Goal: Task Accomplishment & Management: Manage account settings

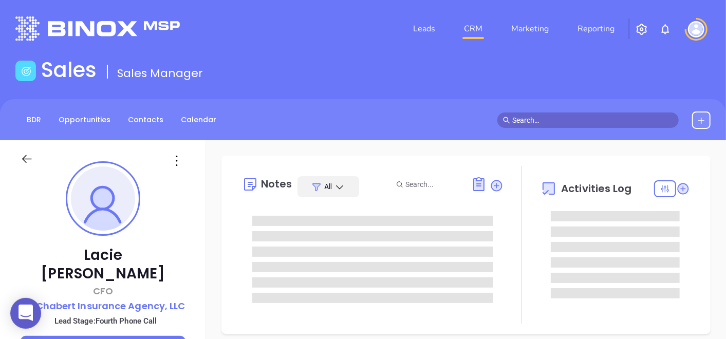
type input "[DATE]"
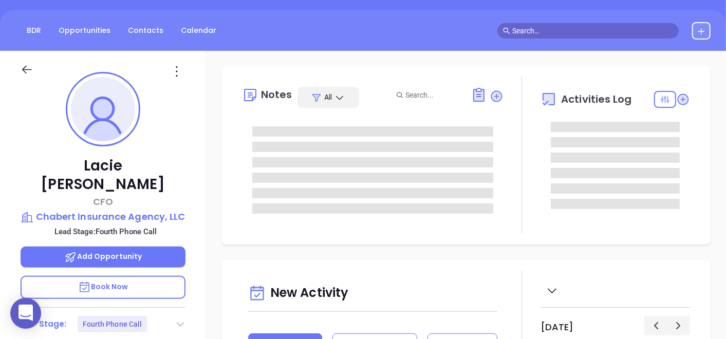
type input "[PERSON_NAME]"
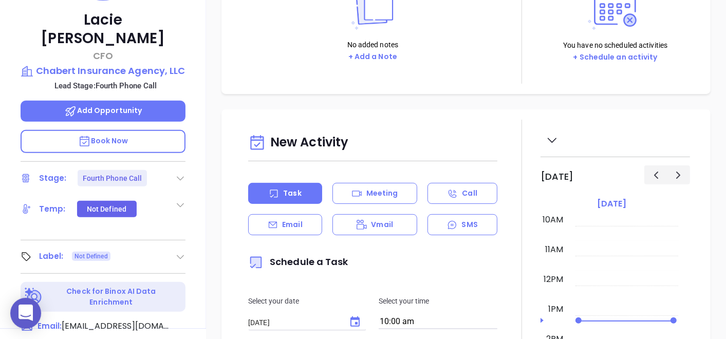
scroll to position [235, 0]
click at [180, 174] on icon at bounding box center [180, 179] width 10 height 10
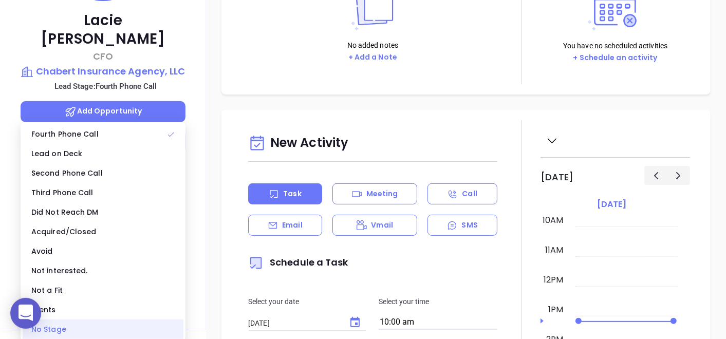
click at [65, 325] on div "No Stage" at bounding box center [103, 330] width 161 height 20
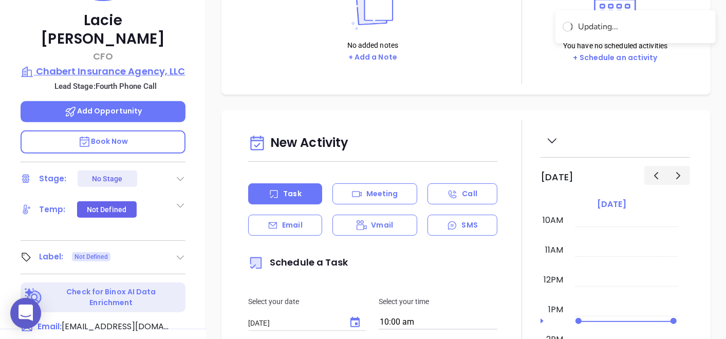
click at [128, 64] on p "Chabert Insurance Agency, LLC" at bounding box center [103, 71] width 165 height 14
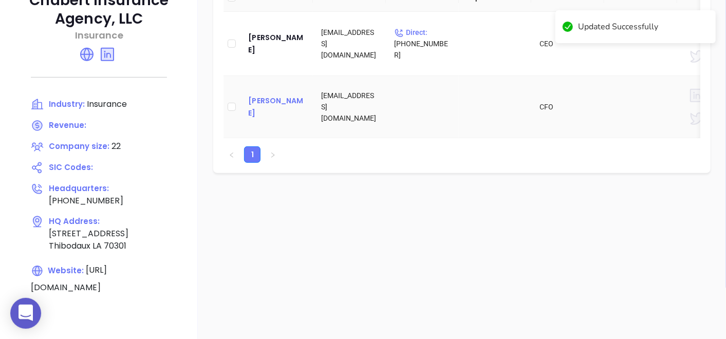
click at [264, 110] on div "Lacie Chabert" at bounding box center [276, 107] width 57 height 25
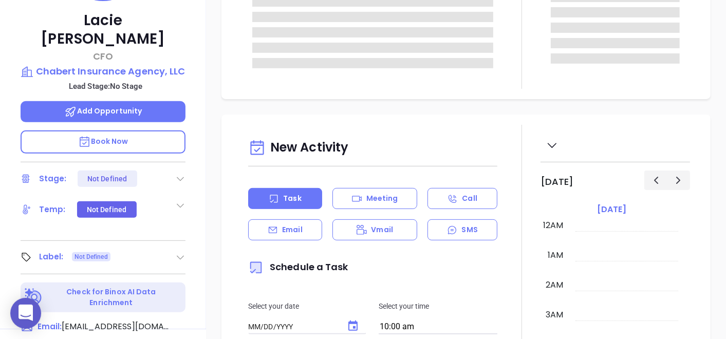
type input "[DATE]"
type input "[PERSON_NAME]"
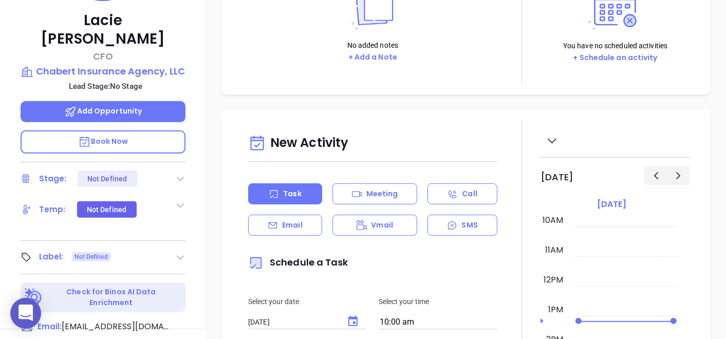
click at [179, 252] on icon at bounding box center [180, 257] width 10 height 10
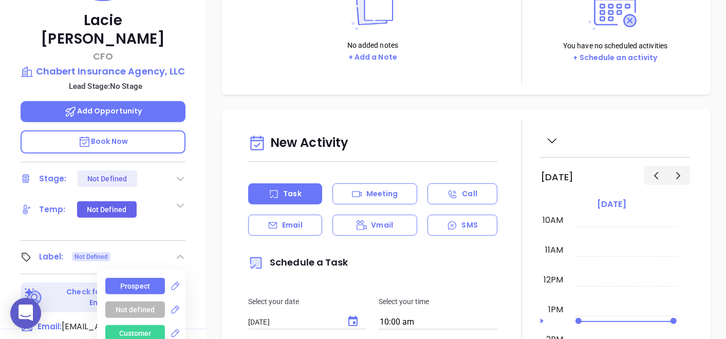
click at [127, 278] on div "Prospect" at bounding box center [135, 286] width 30 height 16
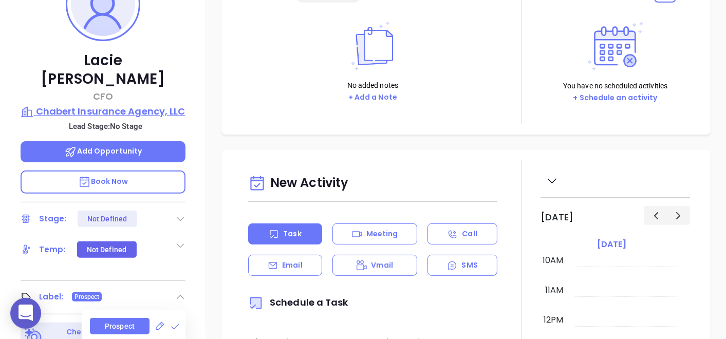
scroll to position [120, 0]
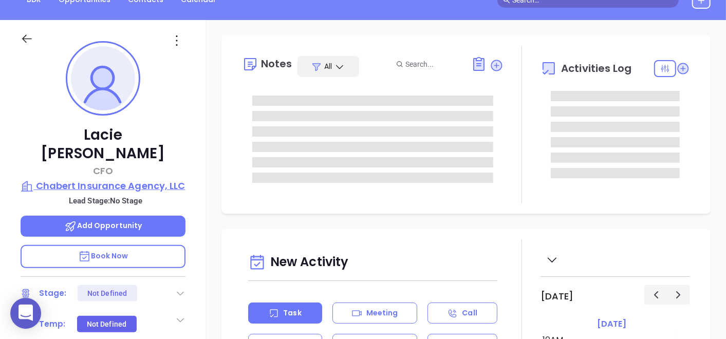
click at [110, 179] on p "Chabert Insurance Agency, LLC" at bounding box center [103, 186] width 165 height 14
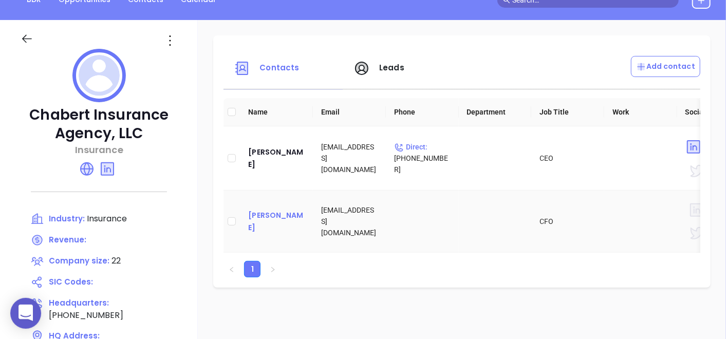
click at [285, 221] on div "Lacie Chabert" at bounding box center [276, 221] width 57 height 25
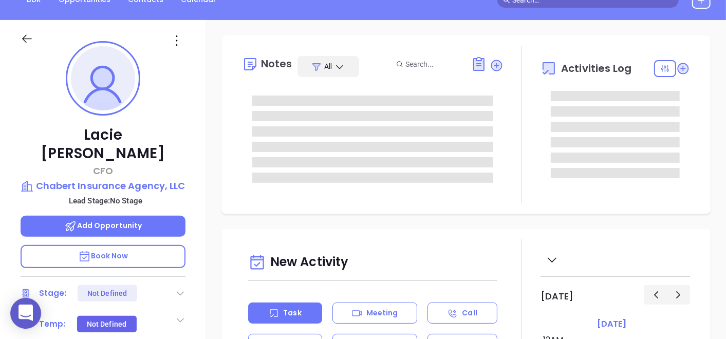
type input "[PERSON_NAME]"
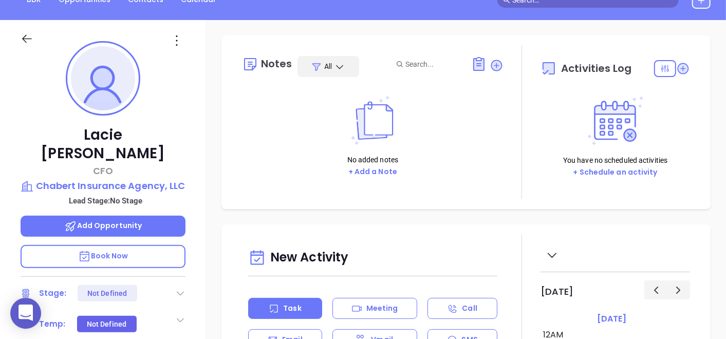
scroll to position [298, 0]
click at [175, 45] on icon at bounding box center [177, 40] width 16 height 16
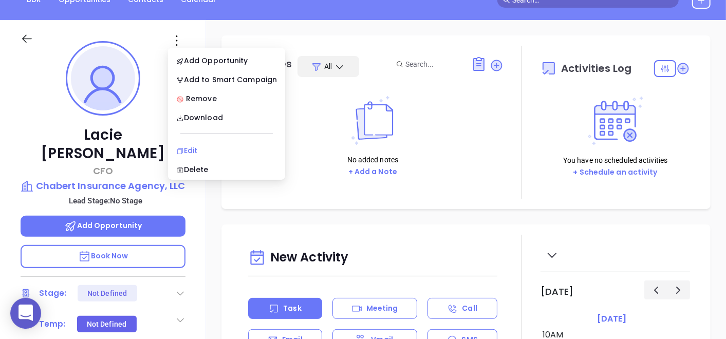
click at [182, 142] on li "Edit" at bounding box center [226, 151] width 113 height 22
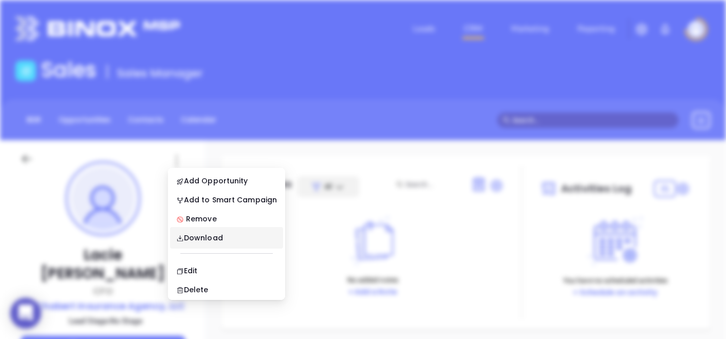
scroll to position [0, 0]
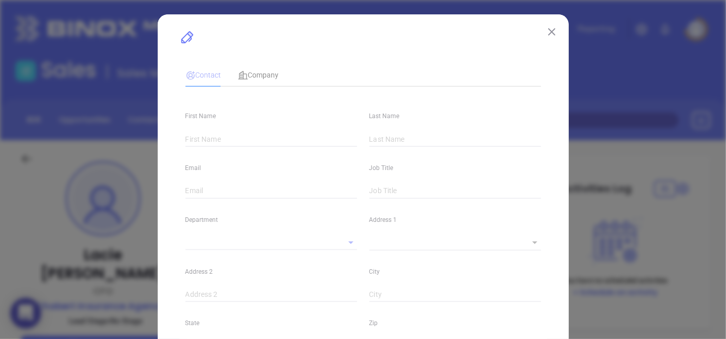
type input "Lacie"
type input "Chabert"
type input "Lacie@chabertinsurance.com"
type input "CFO"
type textarea "201 Canal Blvd"
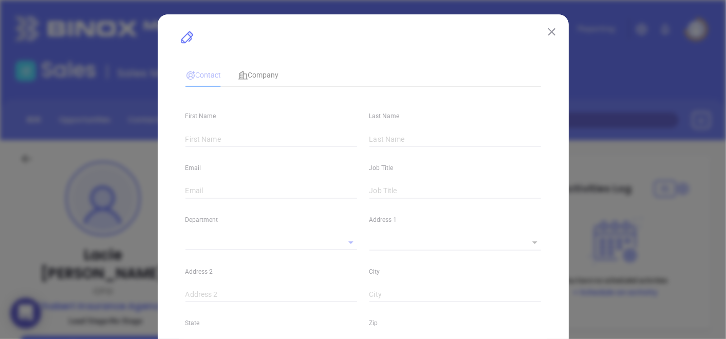
type input "1"
type input "Thibodaux"
type input "LA"
type input "70301"
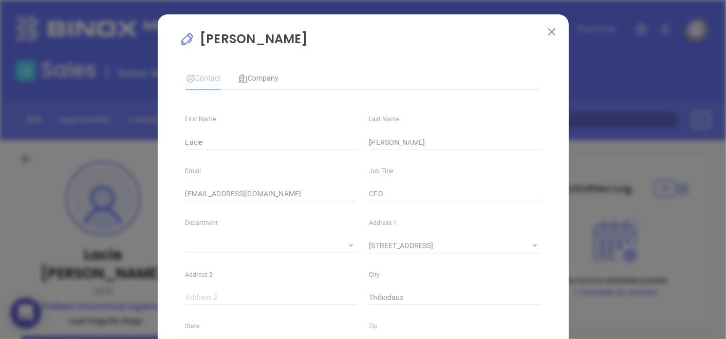
type input "Anabell Dominguez"
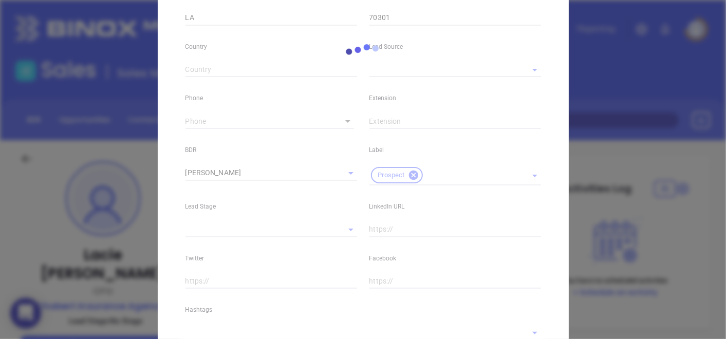
scroll to position [410, 0]
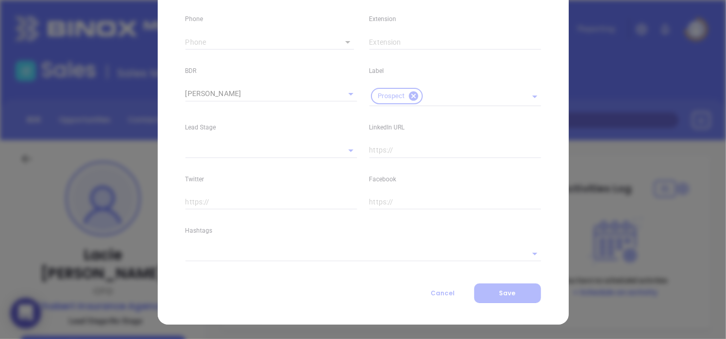
type input "(985) 448-0431"
type input "1"
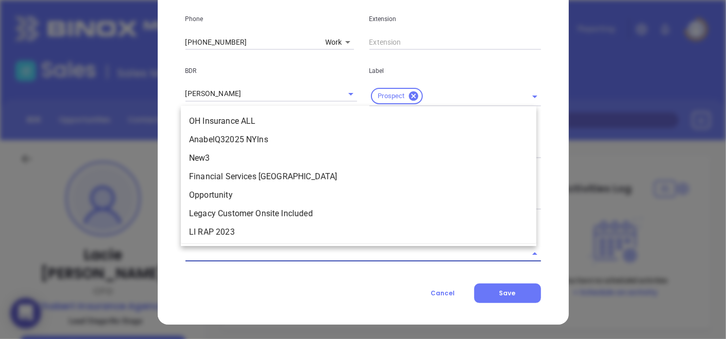
click at [289, 254] on input "text" at bounding box center [348, 253] width 327 height 15
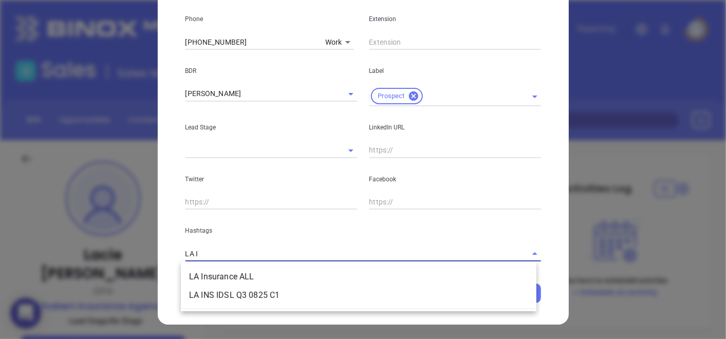
type input "LA IN"
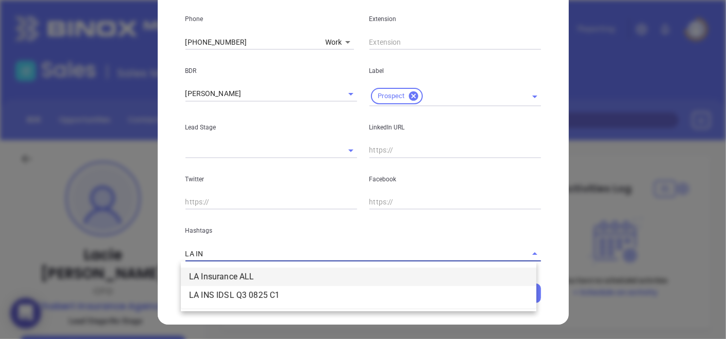
click at [303, 277] on li "LA Insurance ALL" at bounding box center [359, 277] width 356 height 18
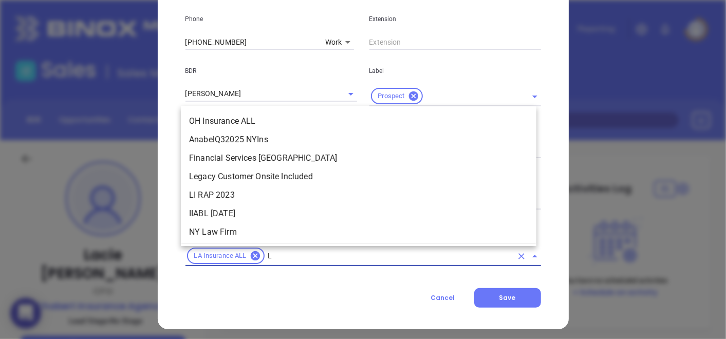
type input "LA"
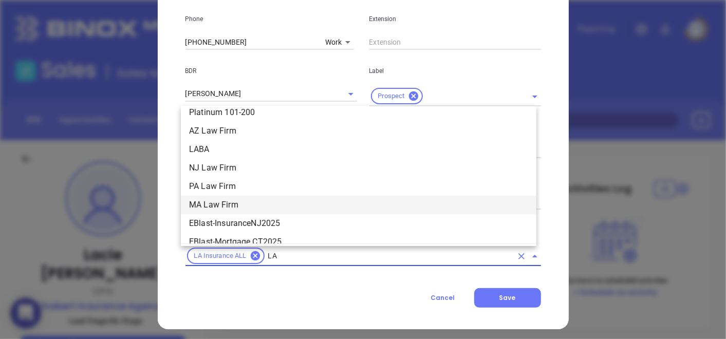
scroll to position [271, 0]
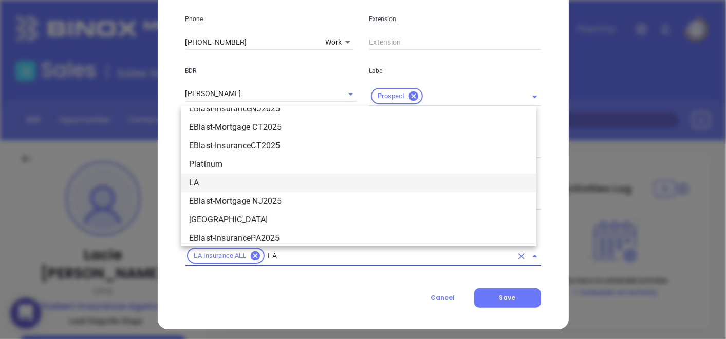
click at [212, 178] on li "LA" at bounding box center [359, 183] width 356 height 18
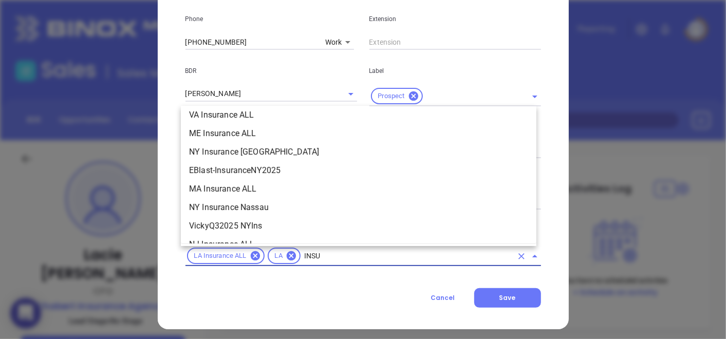
scroll to position [80, 0]
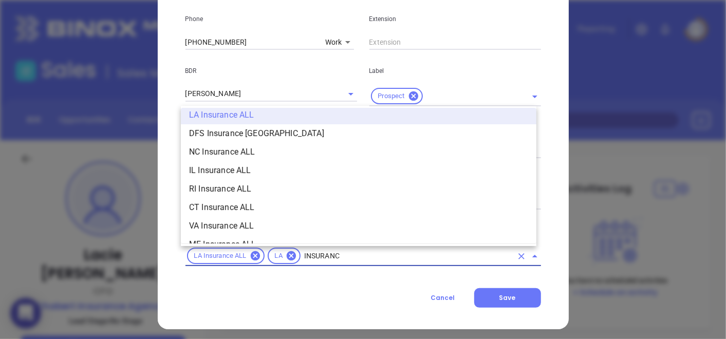
type input "INSURANCE"
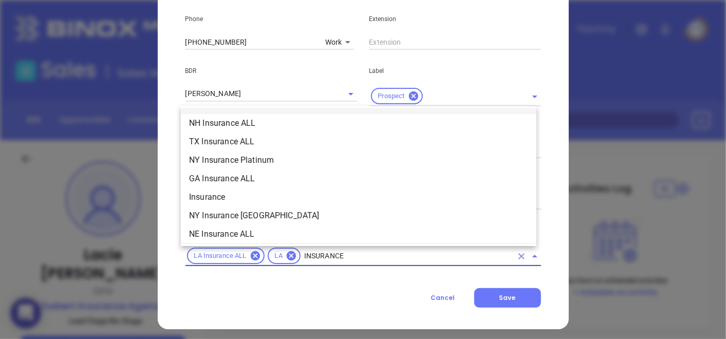
scroll to position [365, 0]
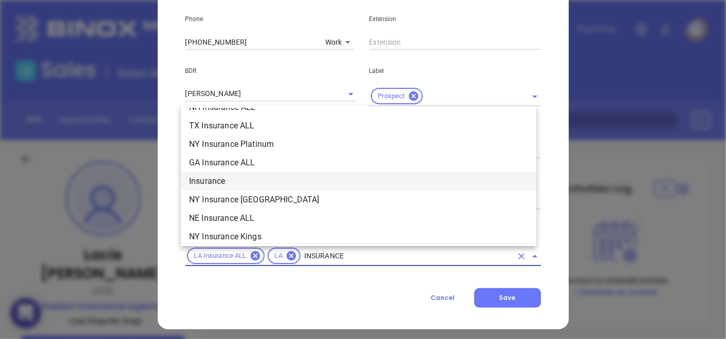
click at [221, 180] on li "Insurance" at bounding box center [359, 181] width 356 height 18
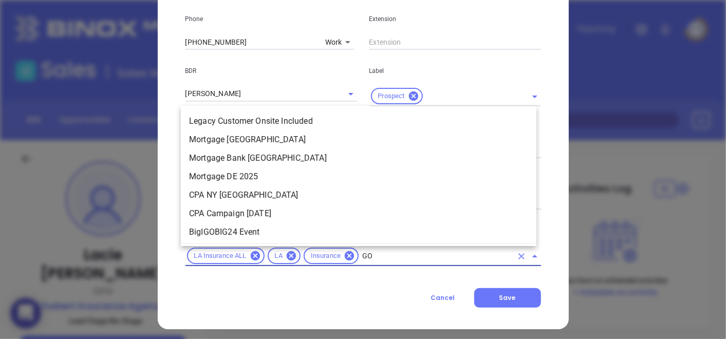
type input "GOL"
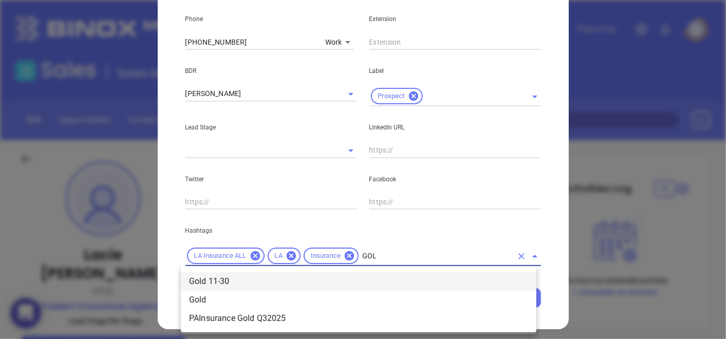
click at [364, 274] on li "Gold 11-30" at bounding box center [359, 281] width 356 height 18
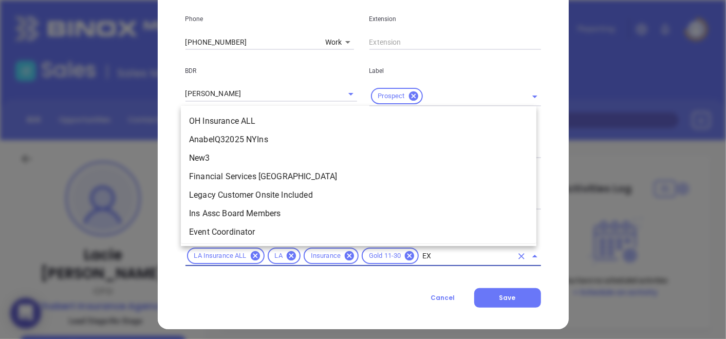
scroll to position [0, 0]
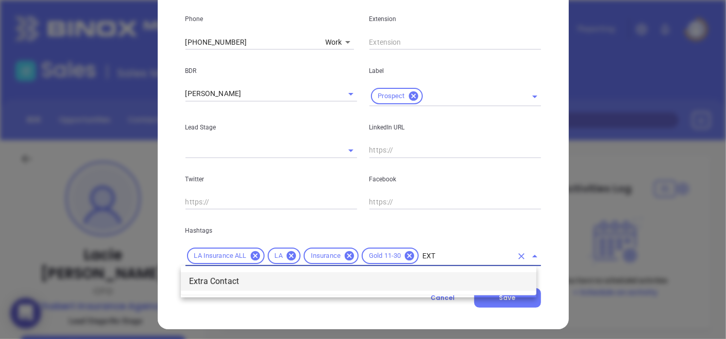
type input "EXTR"
click at [322, 284] on li "Extra Contact" at bounding box center [359, 281] width 356 height 18
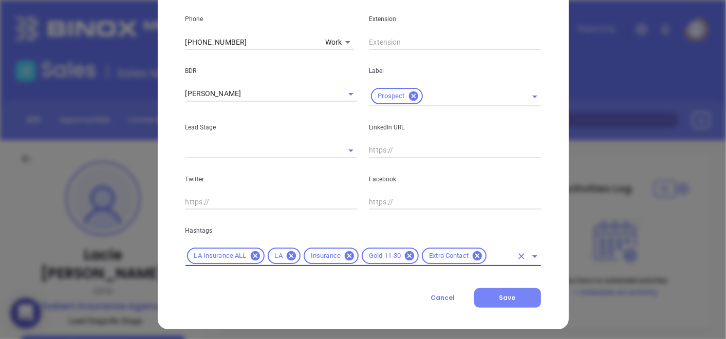
click at [505, 298] on span "Save" at bounding box center [507, 297] width 16 height 9
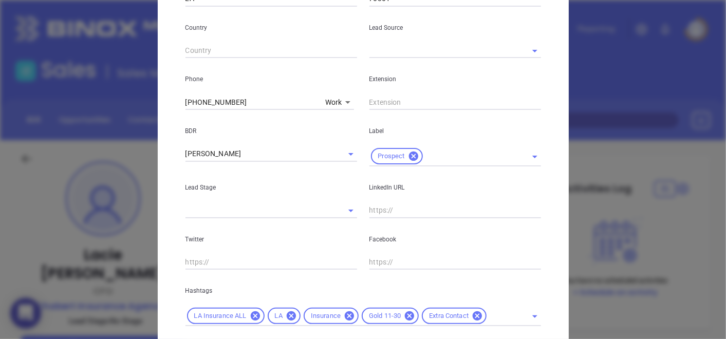
scroll to position [410, 0]
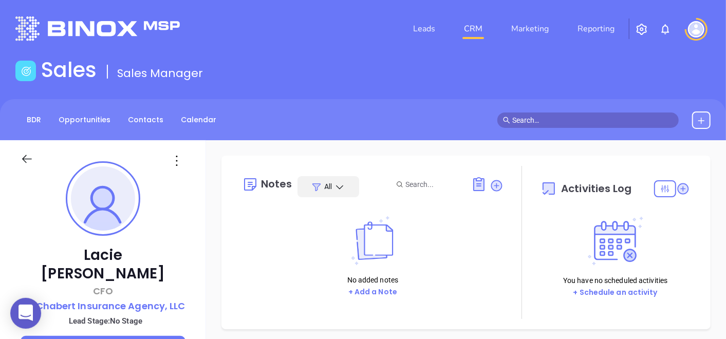
click at [177, 162] on icon at bounding box center [177, 161] width 16 height 16
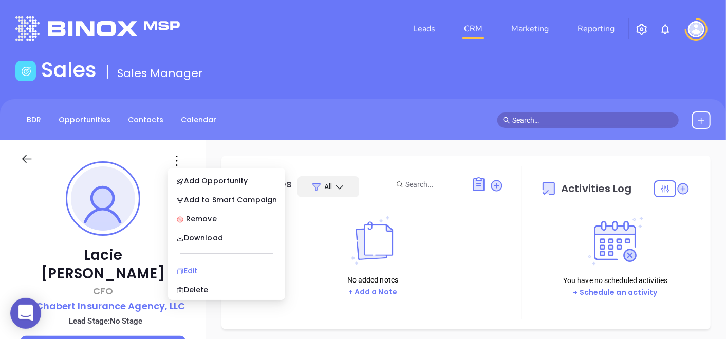
click at [194, 266] on div "Edit" at bounding box center [226, 270] width 101 height 11
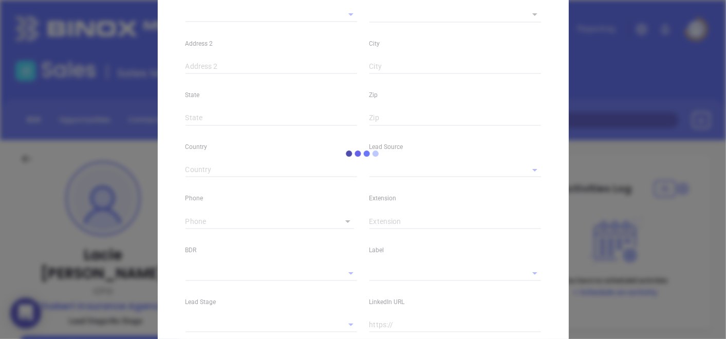
type input "Lacie"
type input "Chabert"
type input "Lacie@chabertinsurance.com"
type input "CFO"
type textarea "201 Canal Blvd"
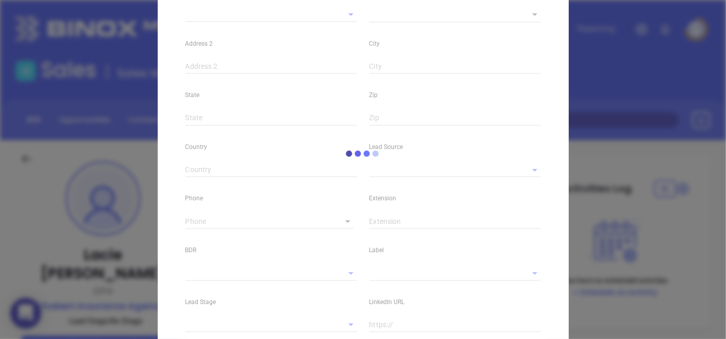
type input "1"
type input "Thibodaux"
type input "LA"
type input "70301"
type input "Anabell Dominguez"
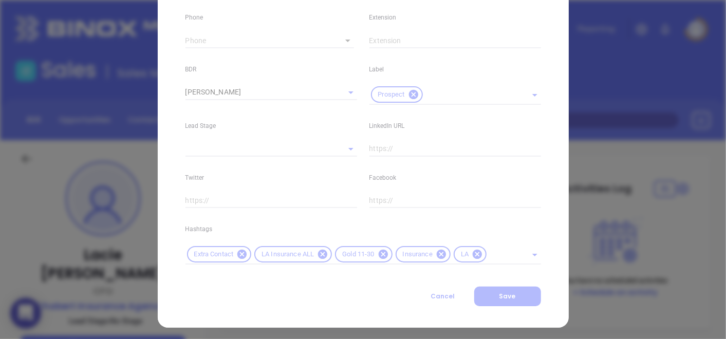
scroll to position [415, 0]
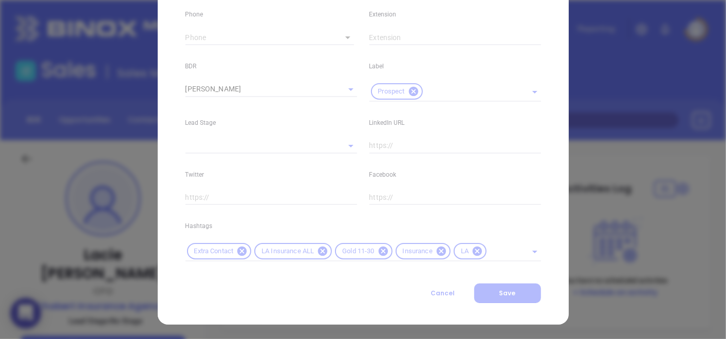
type input "(985) 448-0431"
type input "1"
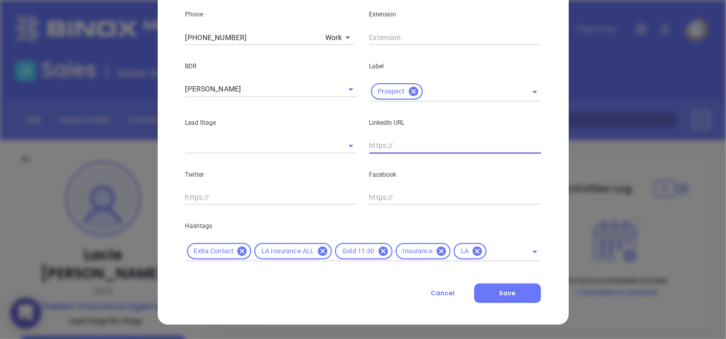
click at [381, 148] on input "text" at bounding box center [455, 145] width 172 height 15
type input "s"
paste input "linkedin.com/in/lacie-jo-chabert-5074b020"
type input "www.linkedin.com/in/lacie-jo-chabert-5074b020"
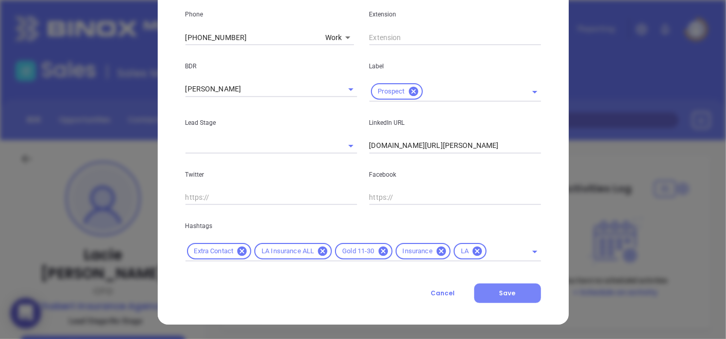
click at [500, 293] on span "Save" at bounding box center [507, 293] width 16 height 9
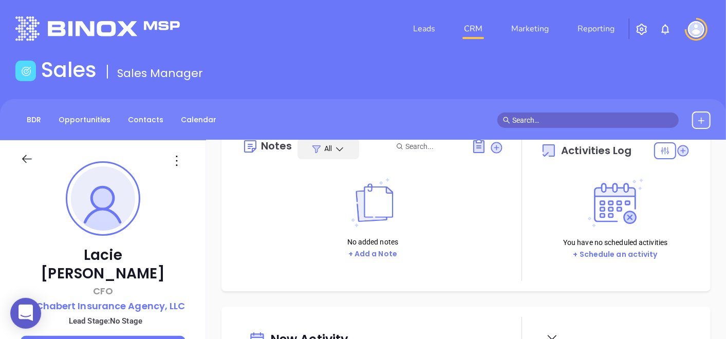
scroll to position [0, 0]
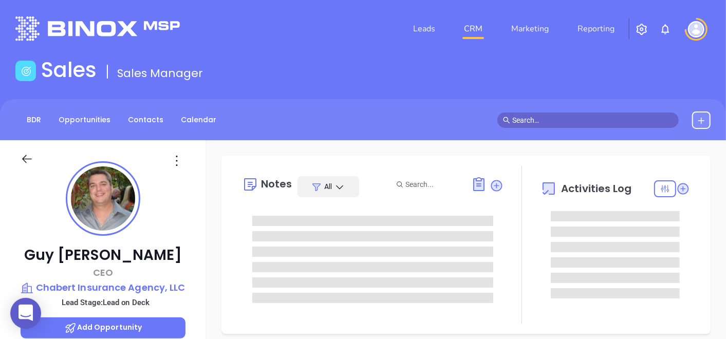
type input "[DATE]"
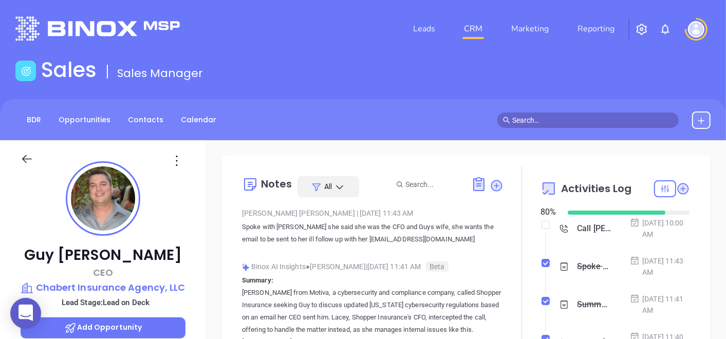
type input "[PERSON_NAME]"
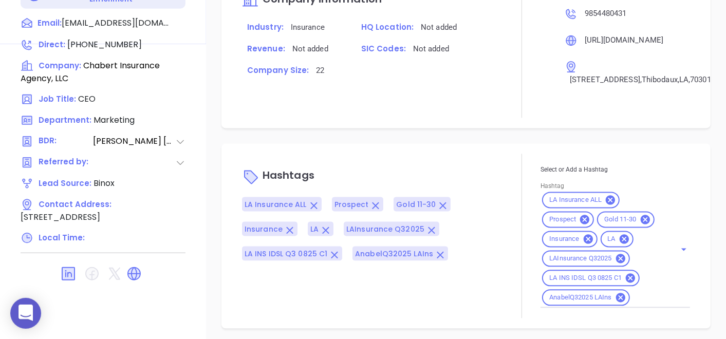
scroll to position [741, 0]
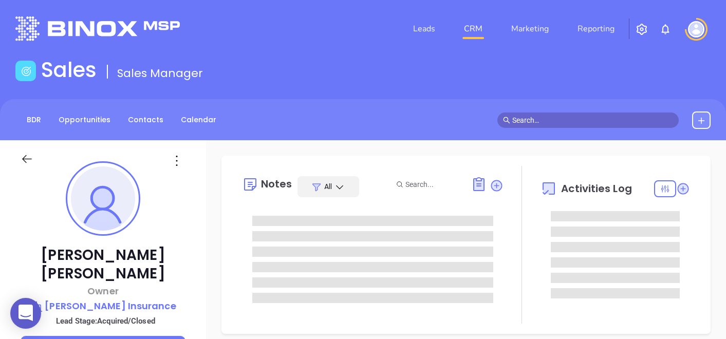
type input "[DATE]"
type input "[PERSON_NAME]"
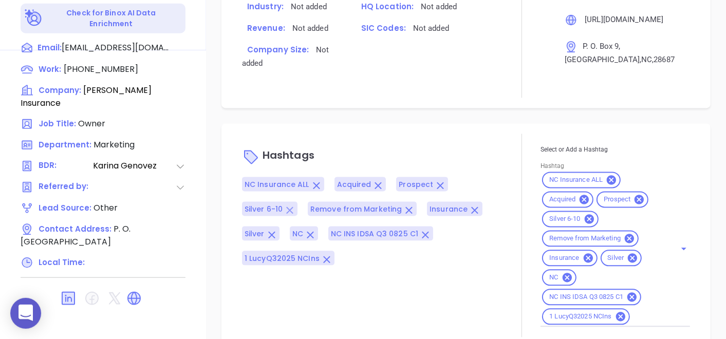
scroll to position [780, 0]
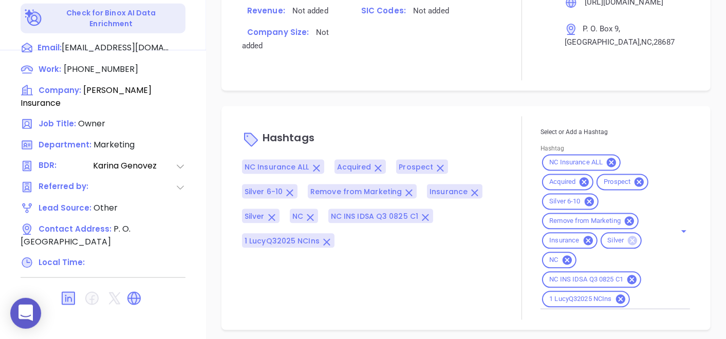
click at [628, 241] on icon at bounding box center [632, 240] width 9 height 9
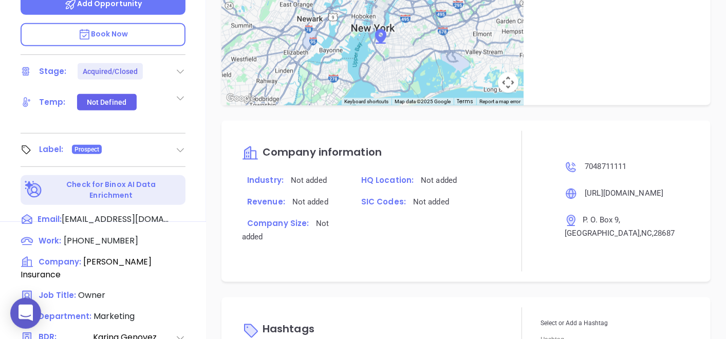
scroll to position [114, 0]
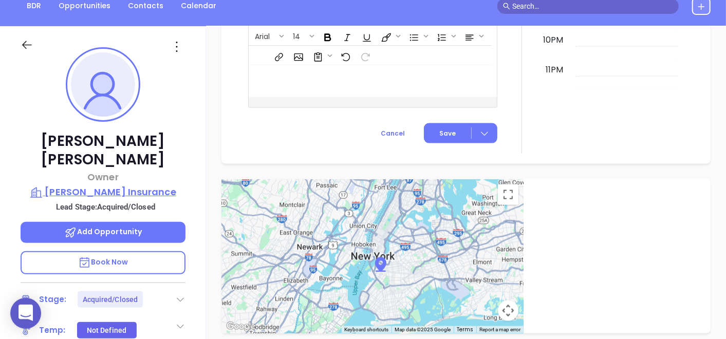
click at [109, 185] on p "[PERSON_NAME] Insurance" at bounding box center [103, 192] width 165 height 14
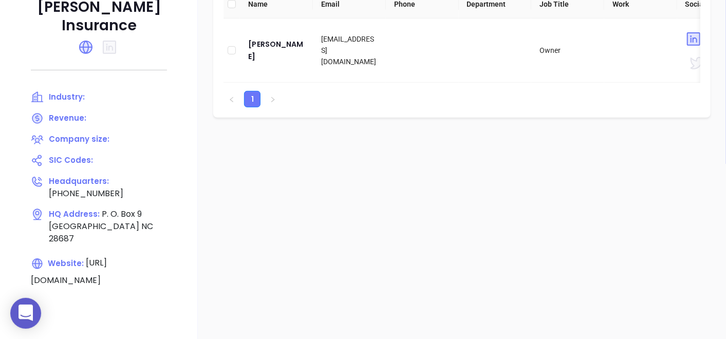
scroll to position [57, 0]
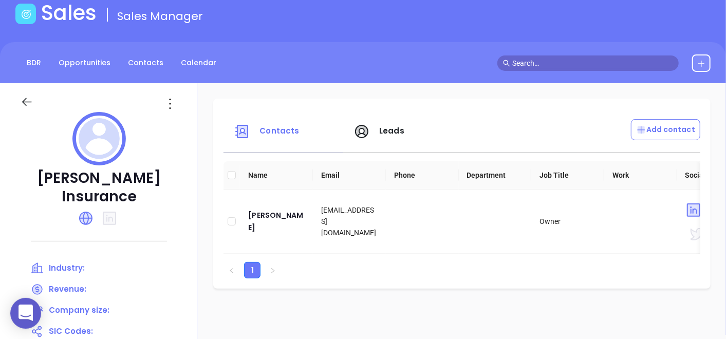
drag, startPoint x: 38, startPoint y: 174, endPoint x: 165, endPoint y: 192, distance: 128.6
click at [165, 192] on p "[PERSON_NAME] Insurance" at bounding box center [99, 187] width 157 height 37
copy p "[PERSON_NAME] Insurance"
click at [264, 219] on div "[PERSON_NAME]" at bounding box center [276, 221] width 57 height 25
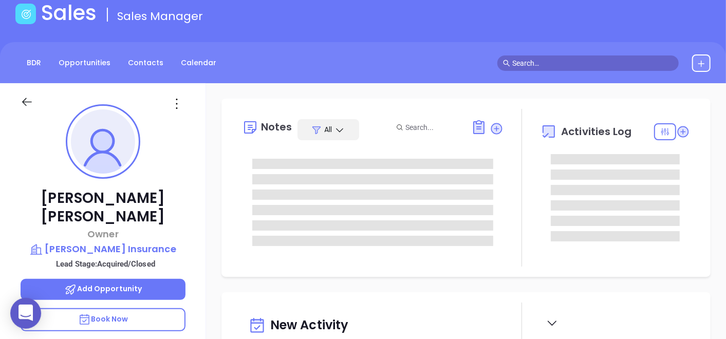
type input "[DATE]"
type input "[PERSON_NAME]"
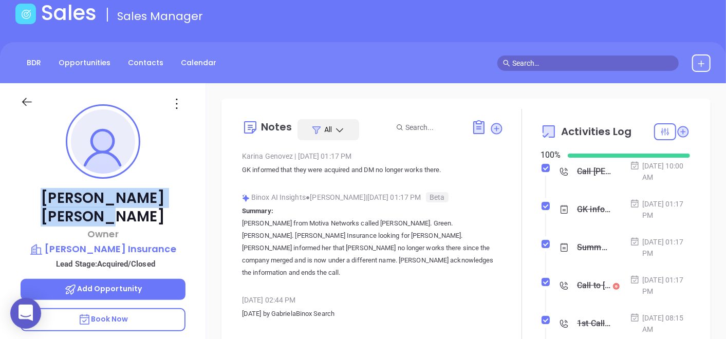
drag, startPoint x: 50, startPoint y: 196, endPoint x: 157, endPoint y: 194, distance: 106.4
click at [157, 194] on p "[PERSON_NAME]" at bounding box center [103, 207] width 165 height 37
copy p "[PERSON_NAME]"
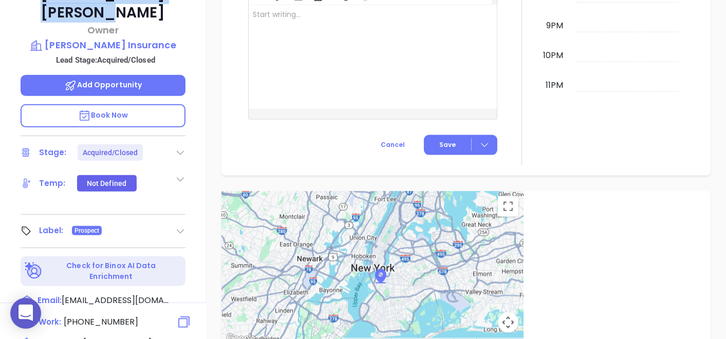
scroll to position [177, 0]
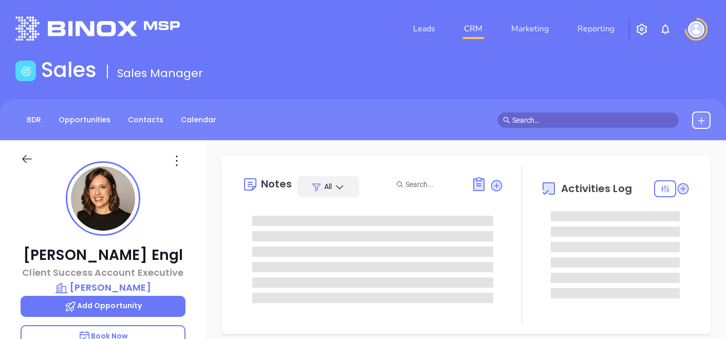
type input "[DATE]"
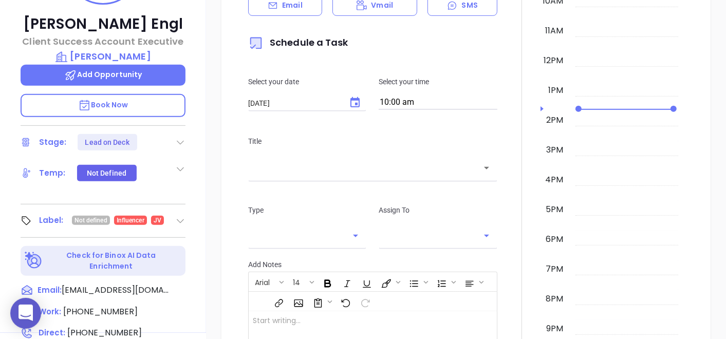
scroll to position [342, 0]
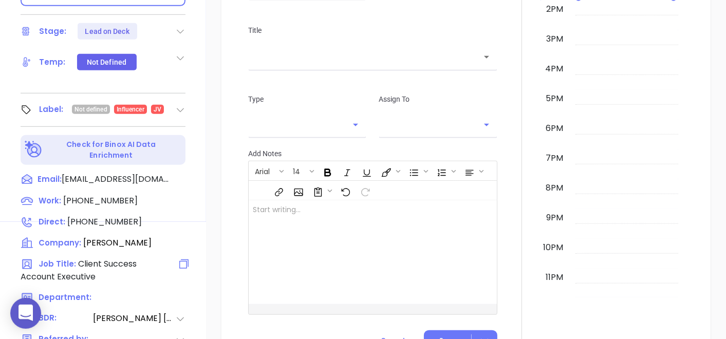
type input "[PERSON_NAME]"
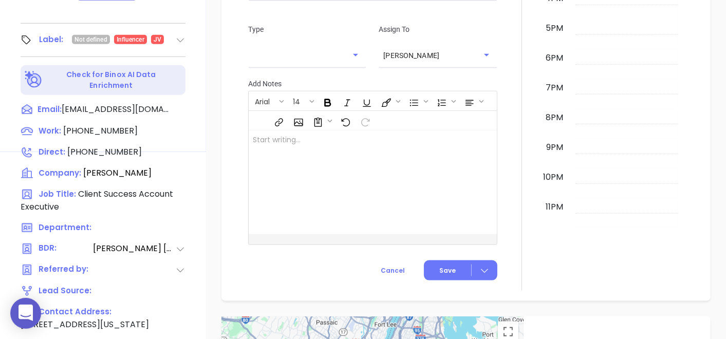
scroll to position [463, 0]
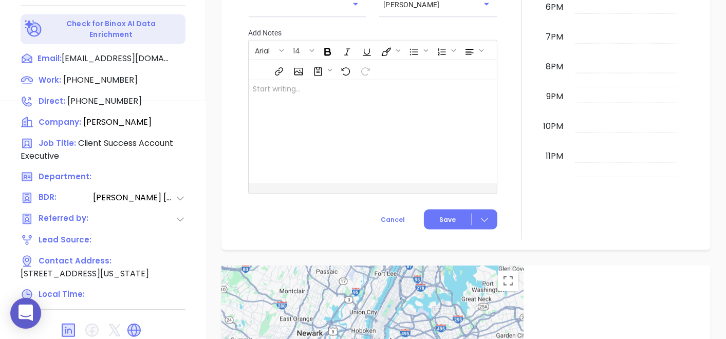
click at [126, 322] on icon at bounding box center [134, 330] width 16 height 16
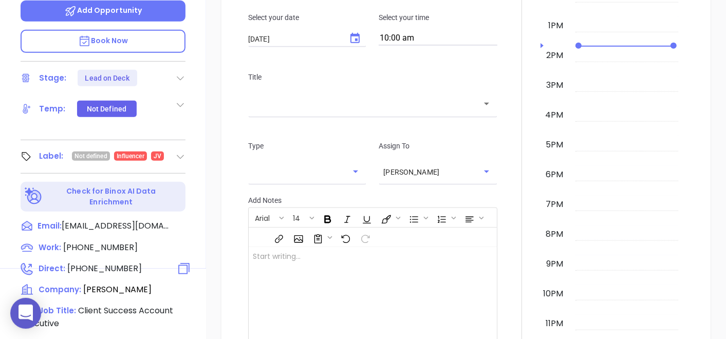
scroll to position [235, 0]
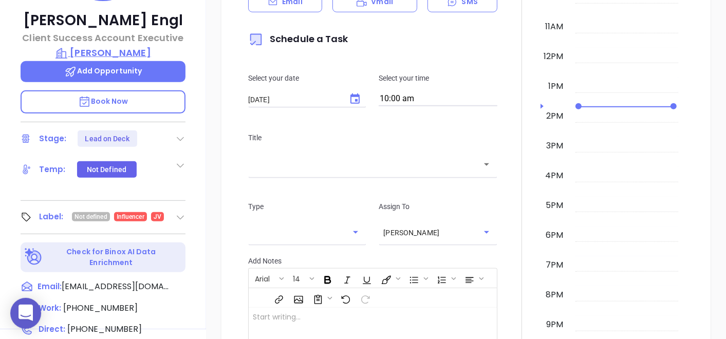
click at [110, 48] on p "Lawley" at bounding box center [103, 53] width 165 height 14
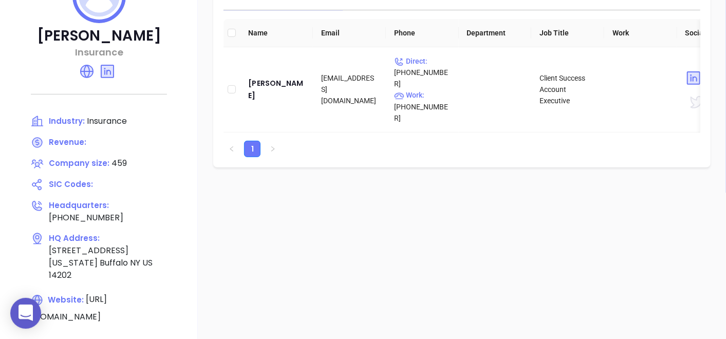
scroll to position [177, 0]
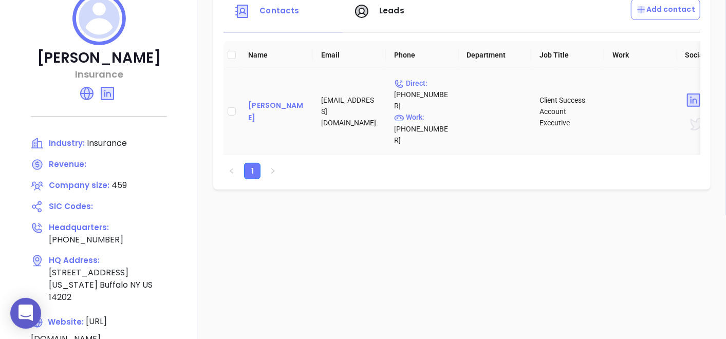
click at [285, 99] on div "Ashley Engl" at bounding box center [276, 111] width 57 height 25
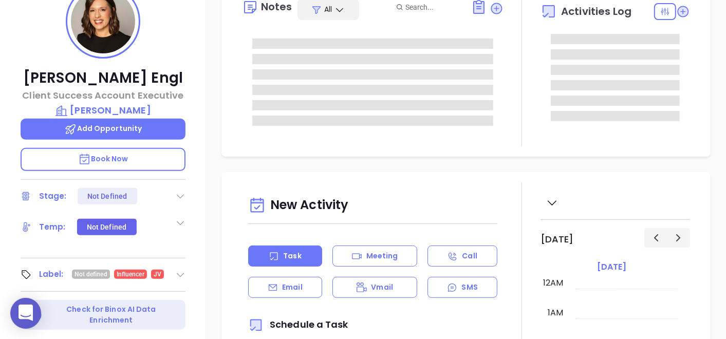
type input "[DATE]"
type input "[PERSON_NAME]"
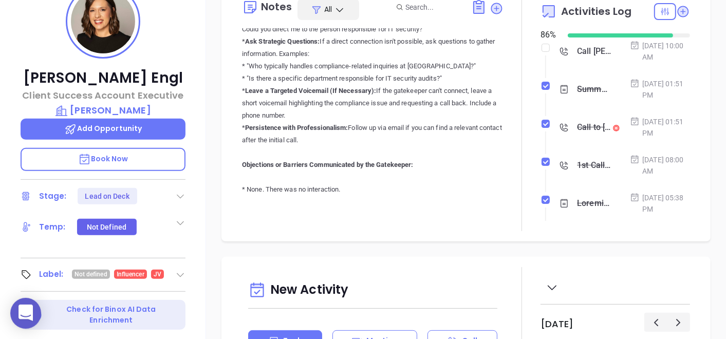
scroll to position [742, 0]
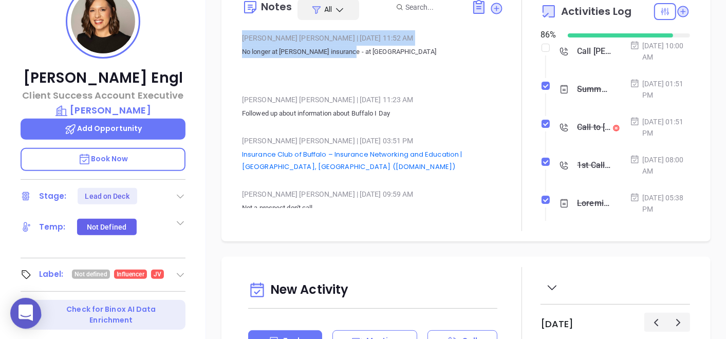
drag, startPoint x: 238, startPoint y: 57, endPoint x: 343, endPoint y: 60, distance: 105.4
click at [343, 60] on div "Notes All Binox AI Insights ● Vicky Mendoza | Sep 11, 2025 01:51 PM Beta Summar…" at bounding box center [466, 110] width 469 height 242
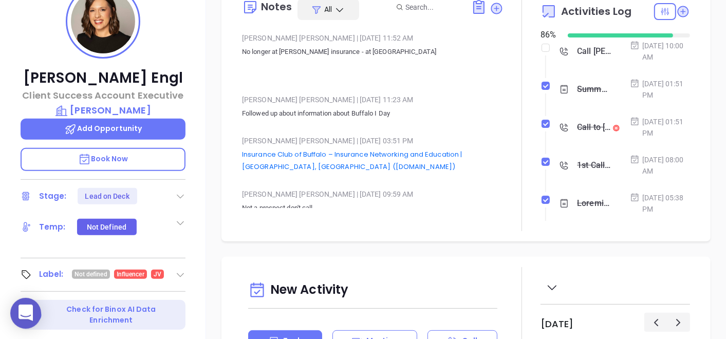
drag, startPoint x: 343, startPoint y: 60, endPoint x: 258, endPoint y: 76, distance: 86.3
click at [262, 77] on p "No longer at lawley insurance - at Jencap" at bounding box center [373, 62] width 262 height 33
click at [245, 58] on p "No longer at lawley insurance - at Jencap" at bounding box center [373, 52] width 262 height 12
drag, startPoint x: 239, startPoint y: 63, endPoint x: 367, endPoint y: 66, distance: 128.0
click at [367, 66] on div "Notes All Binox AI Insights ● Vicky Mendoza | Sep 11, 2025 01:51 PM Beta Summar…" at bounding box center [466, 110] width 469 height 242
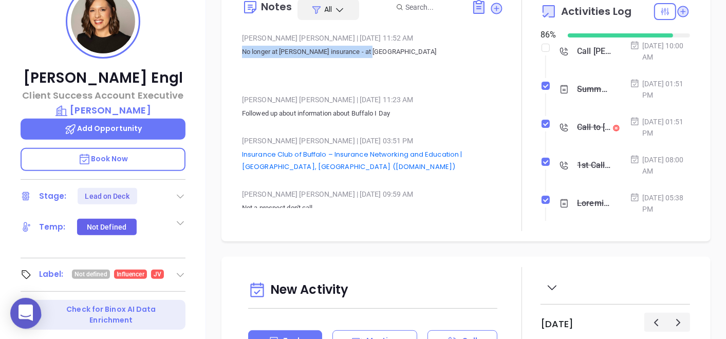
copy p "No longer at lawley insurance - at Jencap"
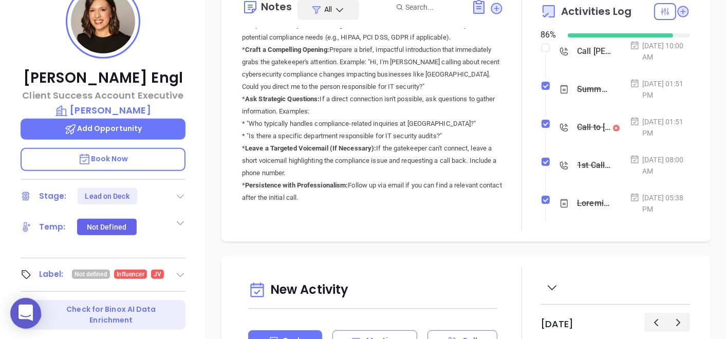
scroll to position [399, 0]
